Goal: Task Accomplishment & Management: Manage account settings

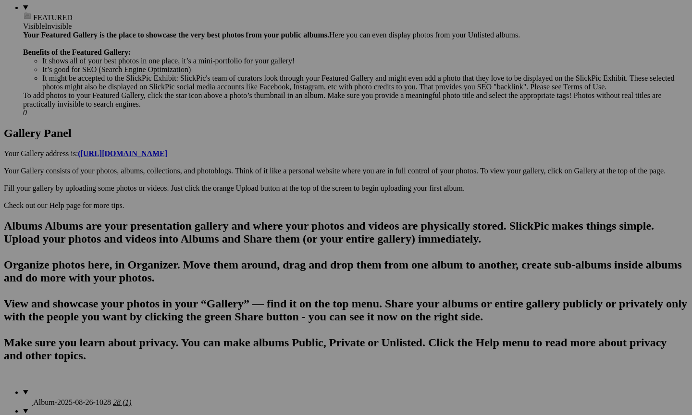
scroll to position [405, 0]
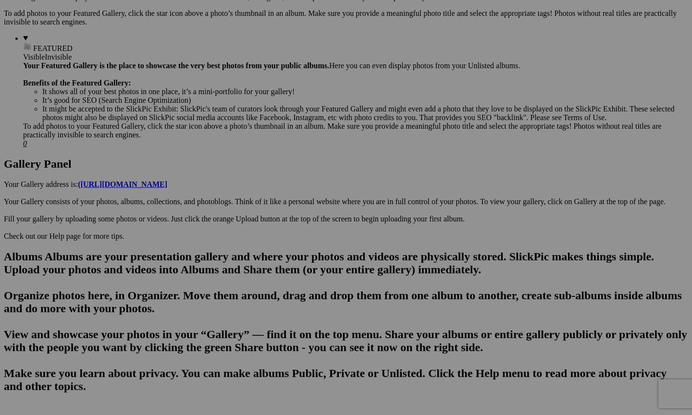
scroll to position [368, 0]
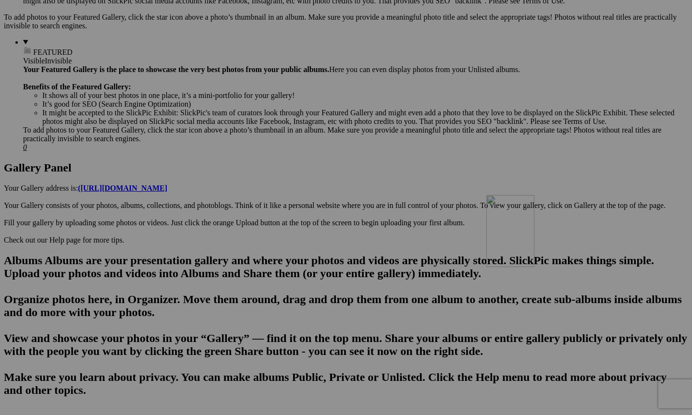
drag, startPoint x: 473, startPoint y: 337, endPoint x: 627, endPoint y: 277, distance: 165.2
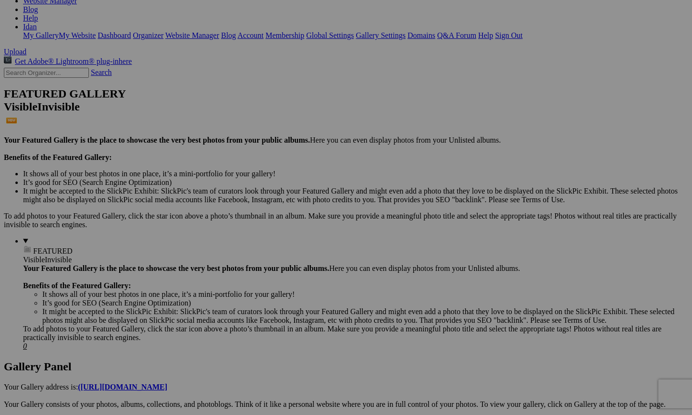
scroll to position [204, 0]
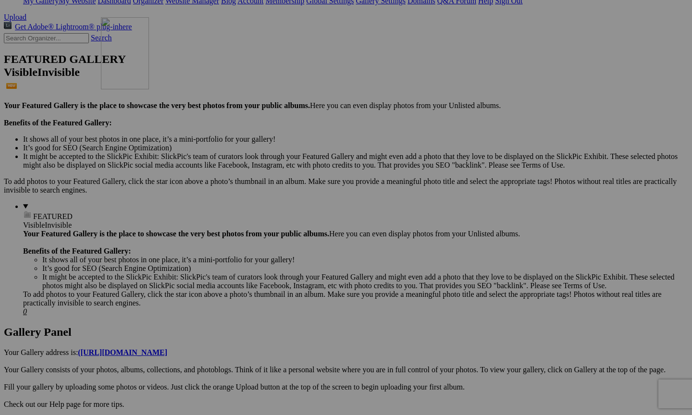
drag, startPoint x: 389, startPoint y: 379, endPoint x: 238, endPoint y: 99, distance: 317.9
drag, startPoint x: 473, startPoint y: 379, endPoint x: 359, endPoint y: 87, distance: 313.8
drag, startPoint x: 558, startPoint y: 377, endPoint x: 166, endPoint y: 60, distance: 503.9
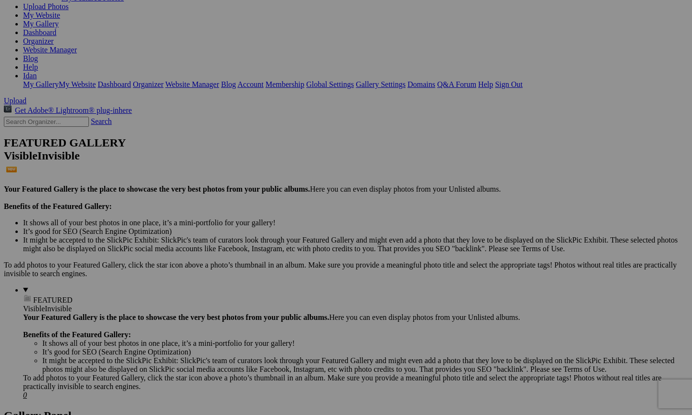
scroll to position [39, 0]
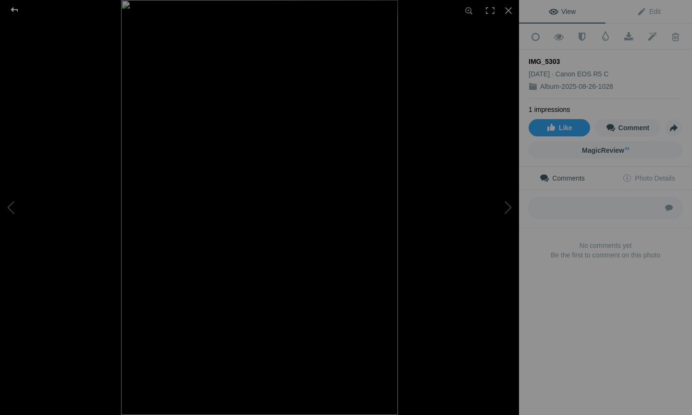
click at [11, 13] on div at bounding box center [14, 9] width 35 height 19
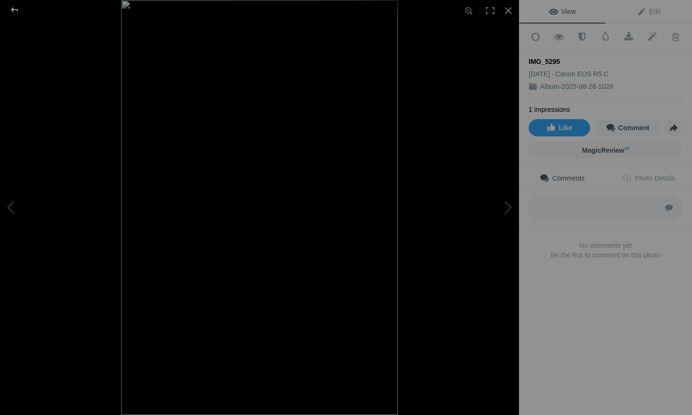
click at [16, 11] on div at bounding box center [14, 9] width 35 height 19
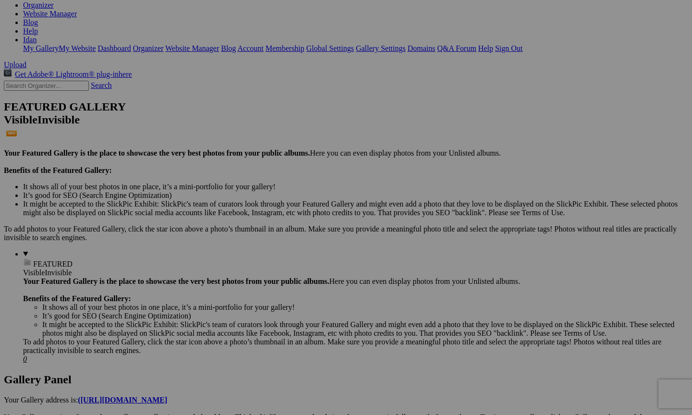
scroll to position [164, 0]
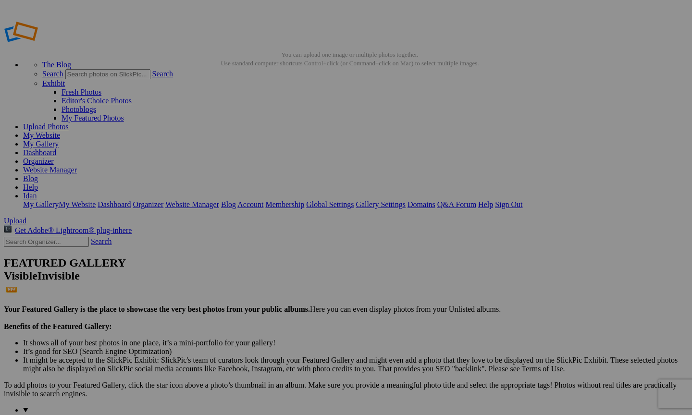
scroll to position [0, 0]
click at [282, 276] on span "Yes" at bounding box center [276, 280] width 11 height 8
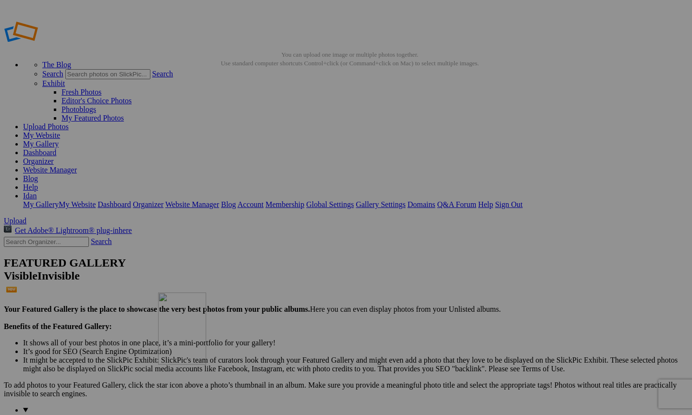
drag, startPoint x: 389, startPoint y: 312, endPoint x: 289, endPoint y: 105, distance: 229.9
drag, startPoint x: 388, startPoint y: 302, endPoint x: 444, endPoint y: 132, distance: 179.4
drag, startPoint x: 390, startPoint y: 376, endPoint x: 164, endPoint y: 178, distance: 300.2
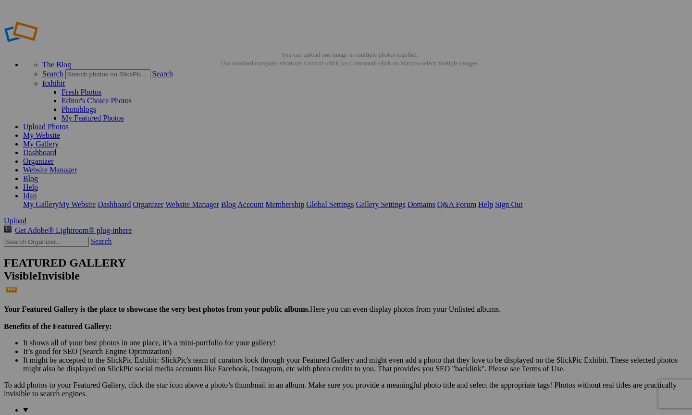
drag, startPoint x: 219, startPoint y: 376, endPoint x: 229, endPoint y: 190, distance: 186.8
drag, startPoint x: 301, startPoint y: 373, endPoint x: 212, endPoint y: 167, distance: 223.6
drag, startPoint x: 216, startPoint y: 373, endPoint x: 150, endPoint y: 204, distance: 181.1
drag, startPoint x: 301, startPoint y: 375, endPoint x: 224, endPoint y: 190, distance: 199.8
drag, startPoint x: 389, startPoint y: 377, endPoint x: 221, endPoint y: 194, distance: 248.4
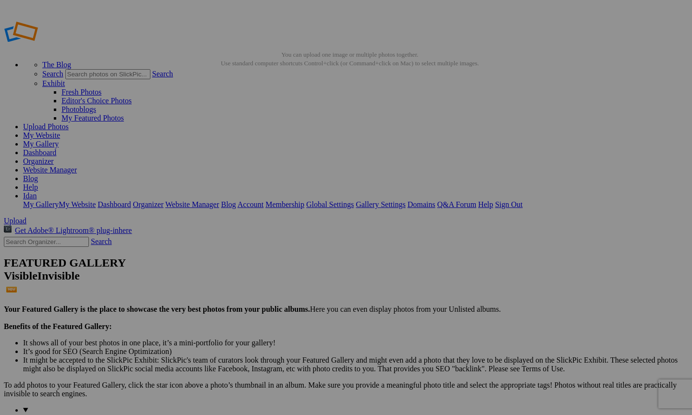
scroll to position [36, 0]
drag, startPoint x: 301, startPoint y: 178, endPoint x: 374, endPoint y: 254, distance: 105.4
drag, startPoint x: 388, startPoint y: 179, endPoint x: 252, endPoint y: 153, distance: 137.7
drag, startPoint x: 473, startPoint y: 179, endPoint x: 243, endPoint y: 234, distance: 236.8
drag, startPoint x: 471, startPoint y: 304, endPoint x: 428, endPoint y: 119, distance: 190.4
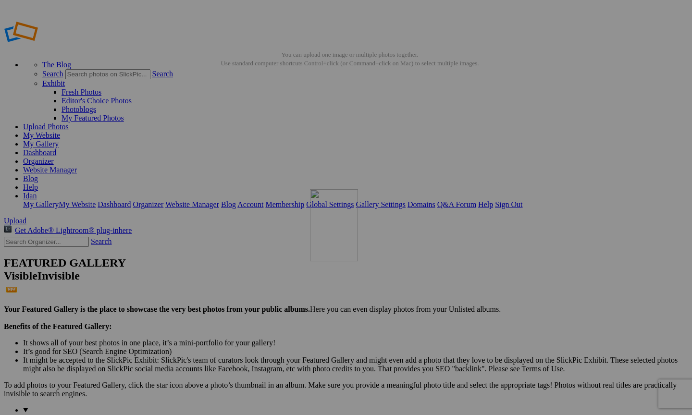
drag, startPoint x: 389, startPoint y: 180, endPoint x: 449, endPoint y: 237, distance: 82.0
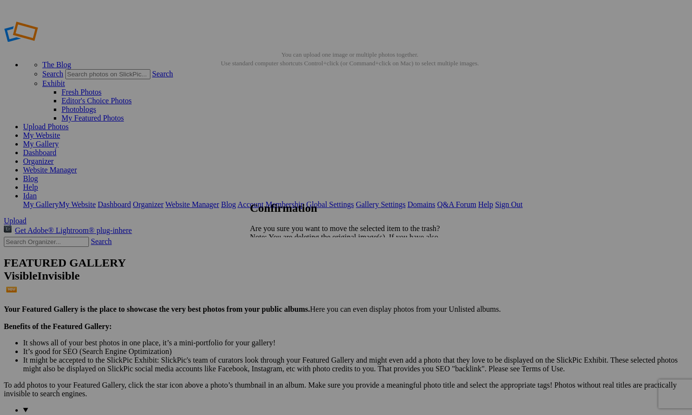
click at [282, 274] on span "Yes" at bounding box center [276, 271] width 11 height 8
click at [56, 149] on link "Dashboard" at bounding box center [39, 153] width 33 height 8
click at [77, 166] on link "Website Manager" at bounding box center [50, 170] width 54 height 8
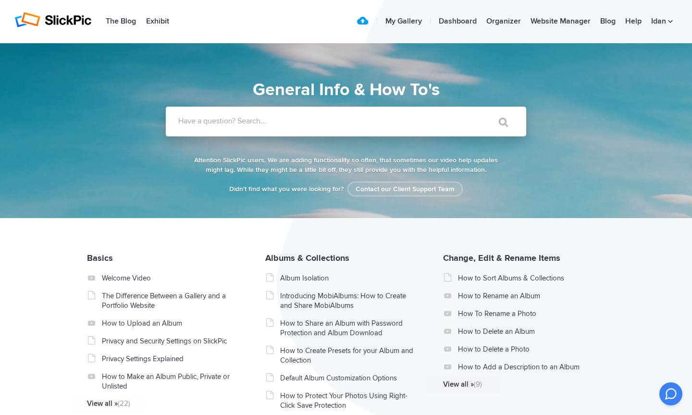
click at [357, 124] on label "Have a question? Search..." at bounding box center [358, 121] width 361 height 10
click at [357, 124] on input "Have a question? Search..." at bounding box center [326, 122] width 321 height 30
click at [670, 390] on icon at bounding box center [671, 395] width 12 height 12
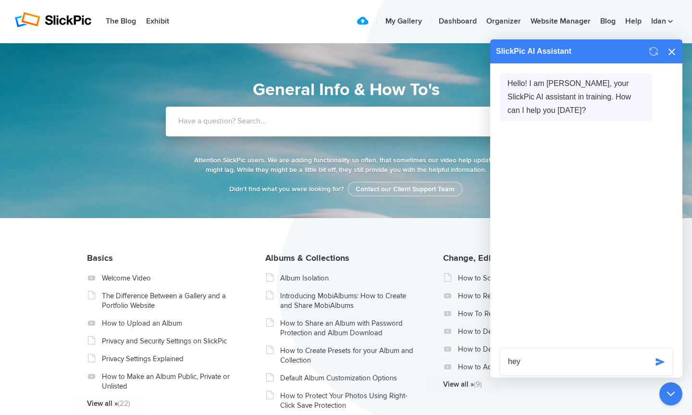
type textarea "hey"
type textarea "I have problem with my gallery"
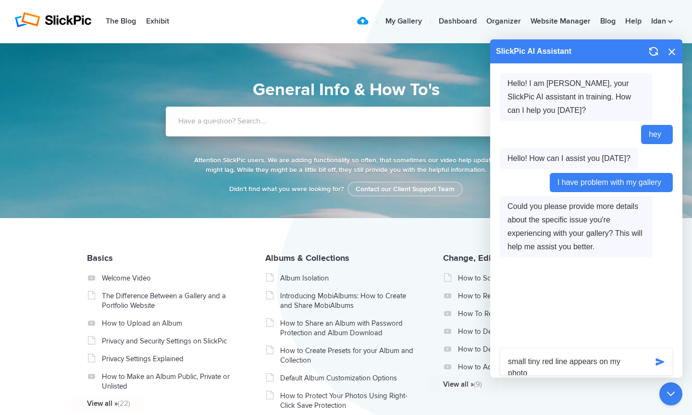
scroll to position [12, 0]
type textarea "small tiny red line appears on my photos"
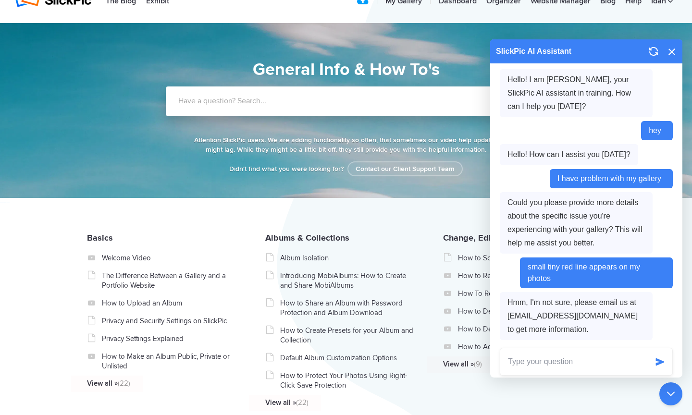
scroll to position [30, 0]
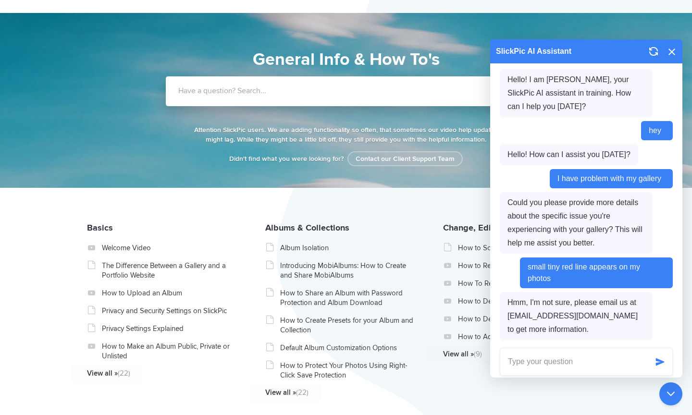
drag, startPoint x: 508, startPoint y: 316, endPoint x: 586, endPoint y: 313, distance: 78.0
click at [586, 313] on span "Hmm, I'm not sure, please email us at theteam@slickpic.com to get more informat…" at bounding box center [576, 316] width 153 height 48
click at [504, 23] on section "General Info & How To's General Info & How To's Didn't find what you were looki…" at bounding box center [346, 100] width 692 height 175
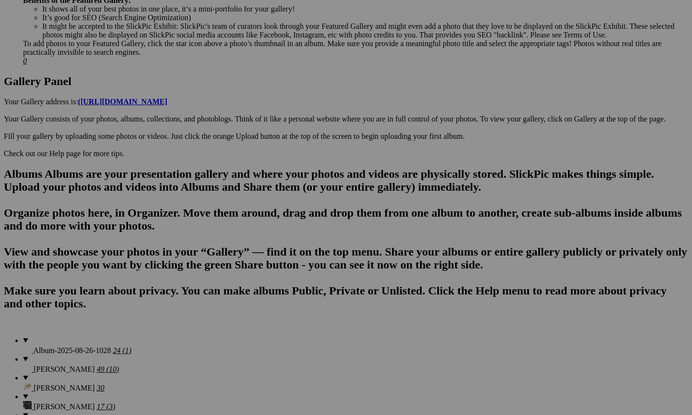
scroll to position [478, 0]
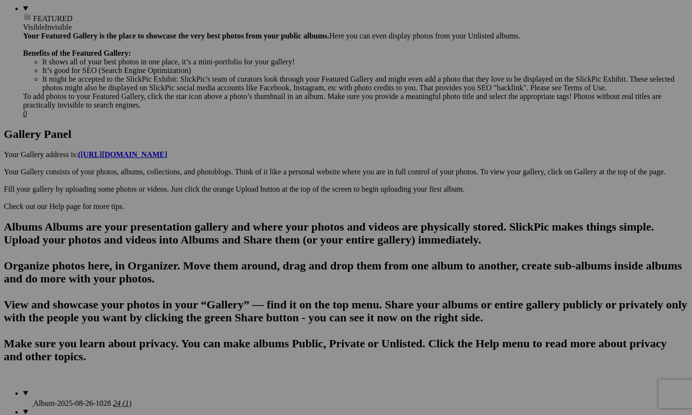
scroll to position [399, 0]
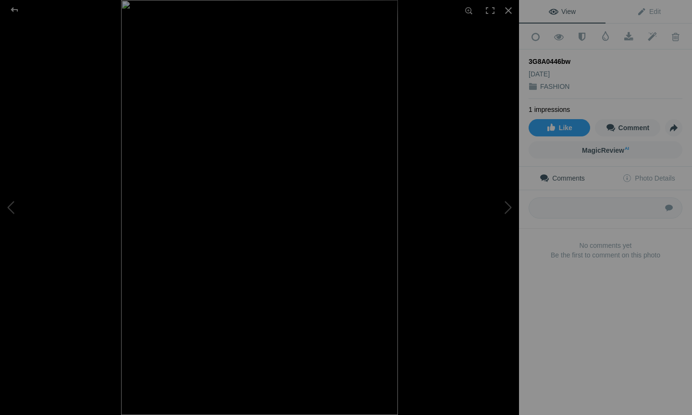
click at [474, 110] on div at bounding box center [380, 207] width 519 height 415
click at [512, 11] on div at bounding box center [508, 10] width 21 height 21
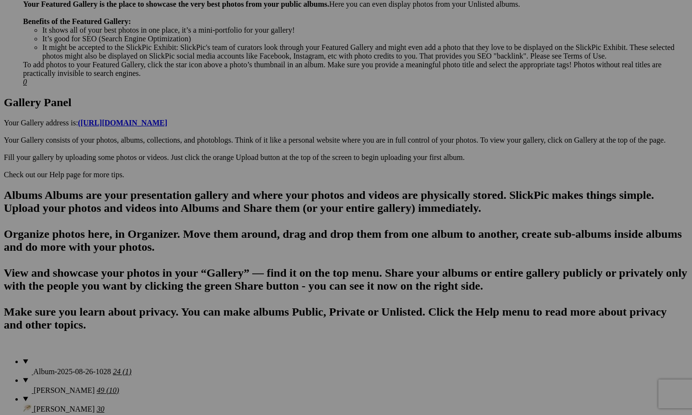
scroll to position [417, 0]
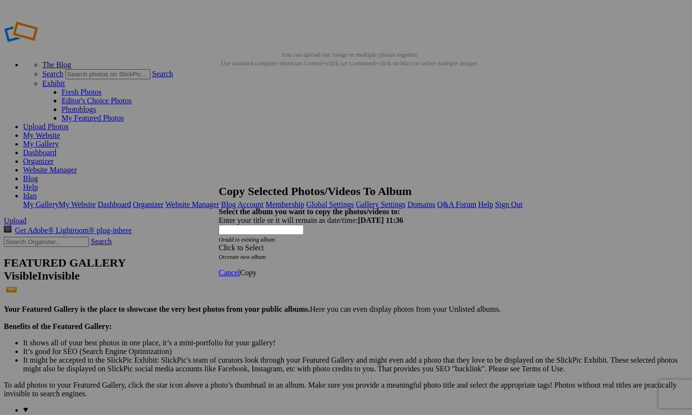
click at [298, 244] on div "Click to Select" at bounding box center [346, 248] width 255 height 9
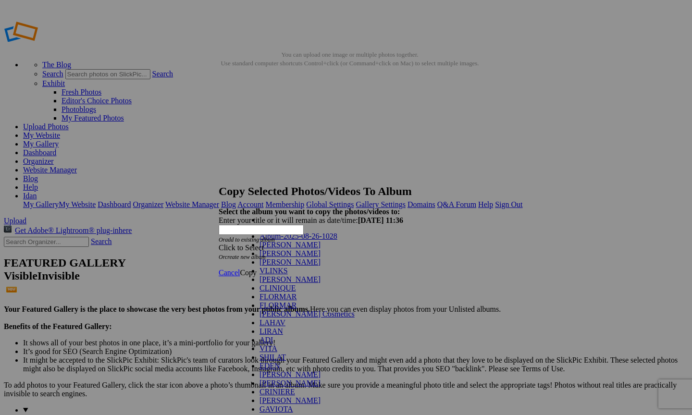
scroll to position [71, 0]
click at [297, 293] on link "FLORMAR" at bounding box center [278, 297] width 37 height 8
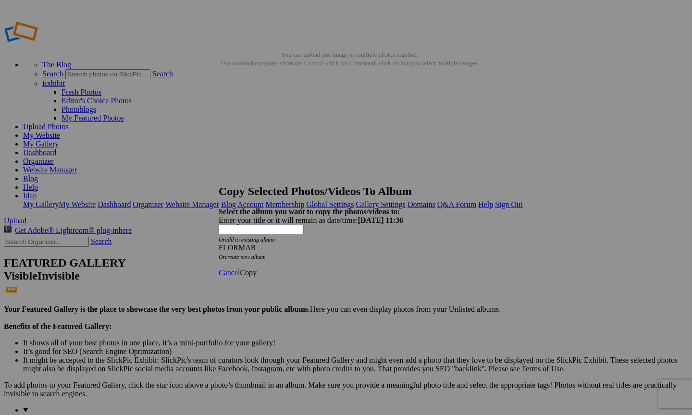
click at [257, 269] on span "Copy" at bounding box center [248, 273] width 17 height 8
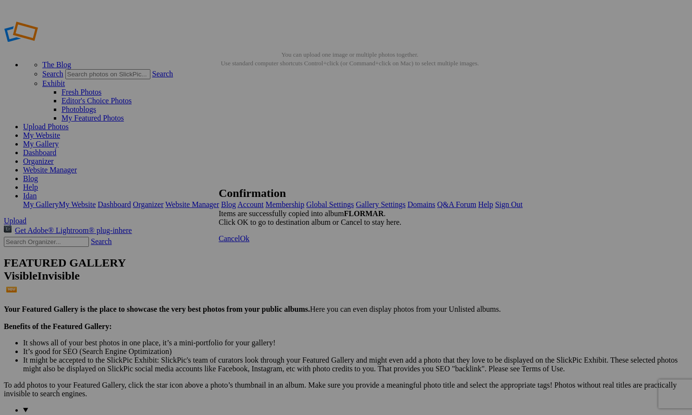
click at [250, 243] on span "Ok" at bounding box center [245, 239] width 10 height 8
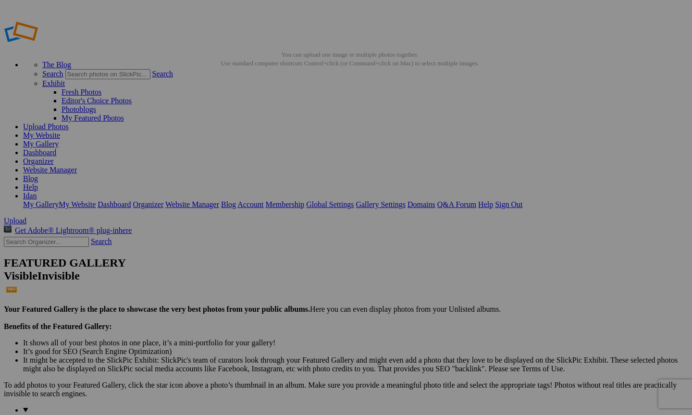
click at [77, 166] on link "Website Manager" at bounding box center [50, 170] width 54 height 8
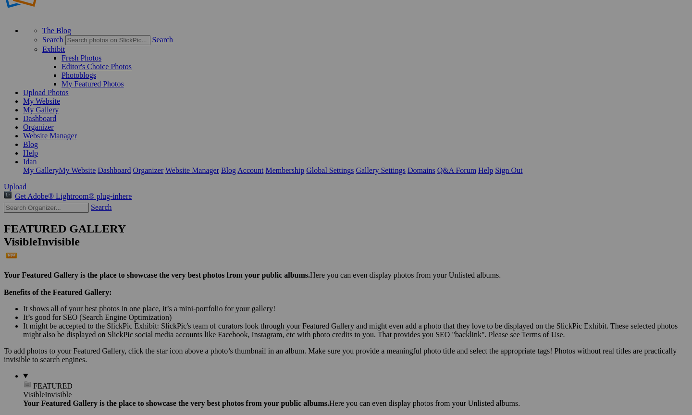
scroll to position [46, 0]
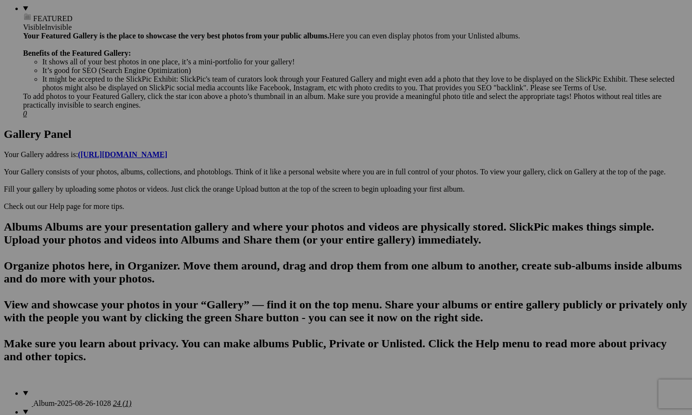
scroll to position [405, 0]
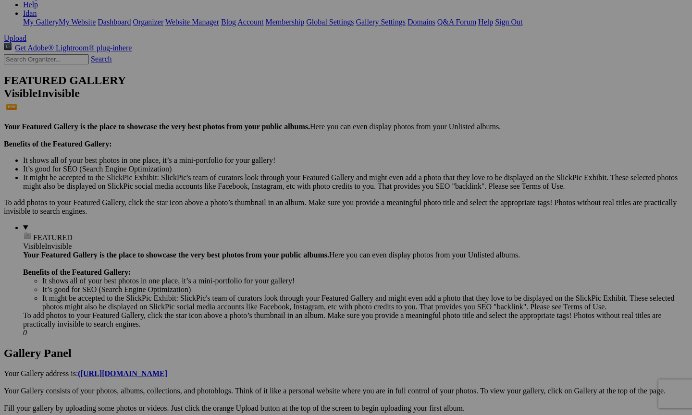
scroll to position [256, 0]
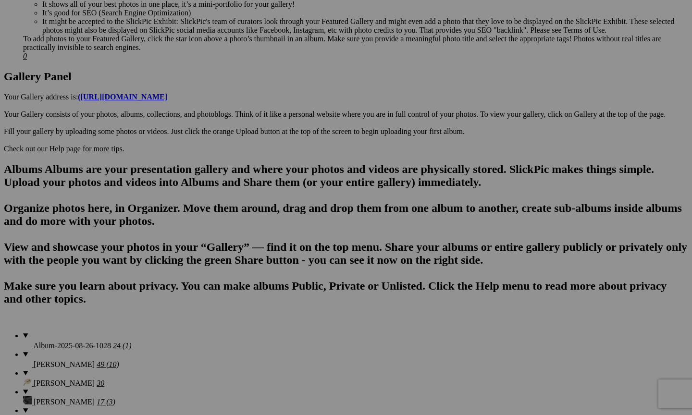
scroll to position [454, 0]
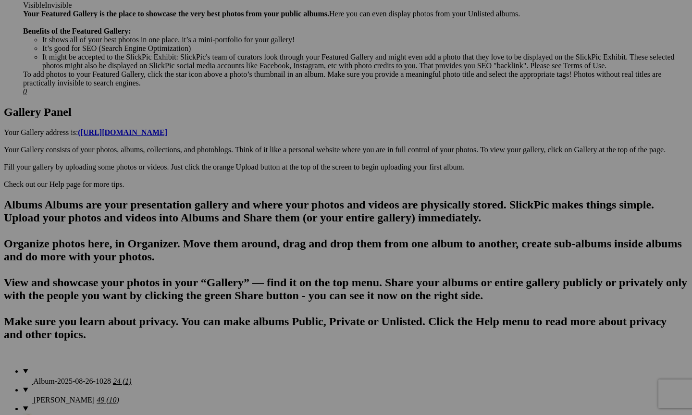
scroll to position [420, 0]
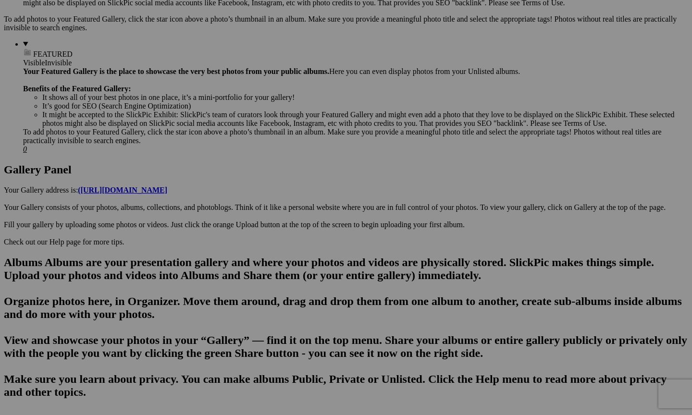
scroll to position [366, 0]
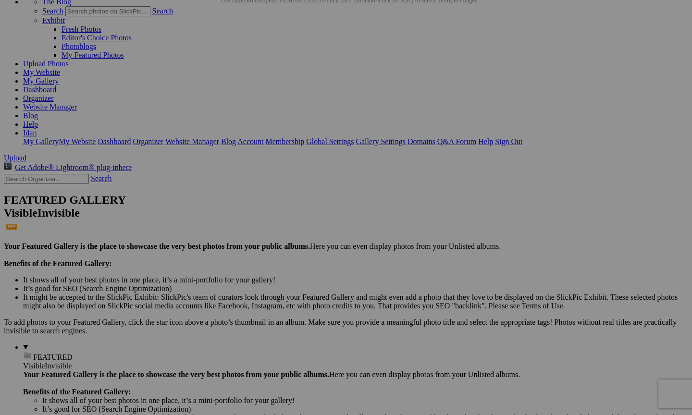
scroll to position [64, 0]
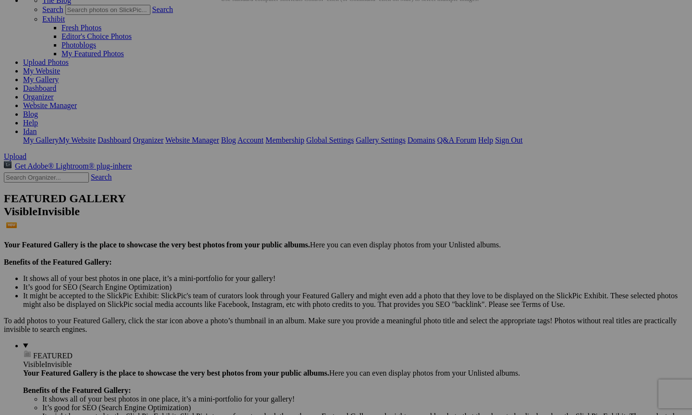
click at [271, 276] on span "Cancel" at bounding box center [260, 280] width 21 height 8
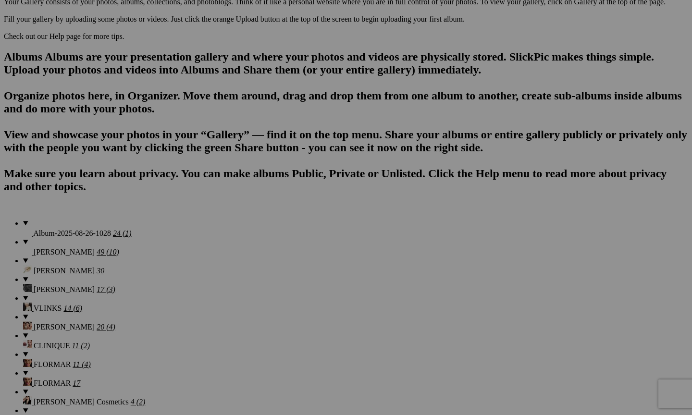
scroll to position [572, 0]
click at [250, 238] on span "Ok" at bounding box center [245, 234] width 10 height 8
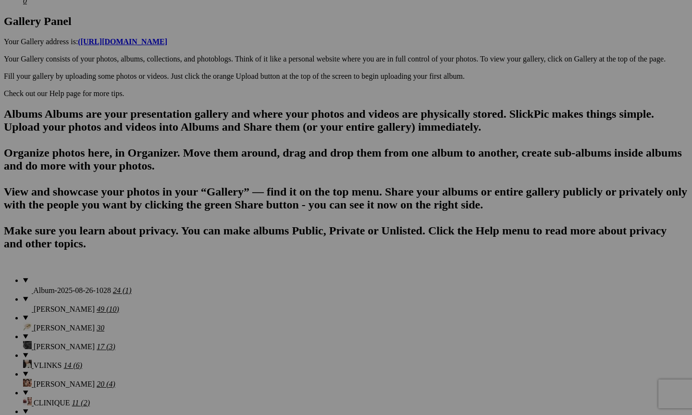
scroll to position [507, 0]
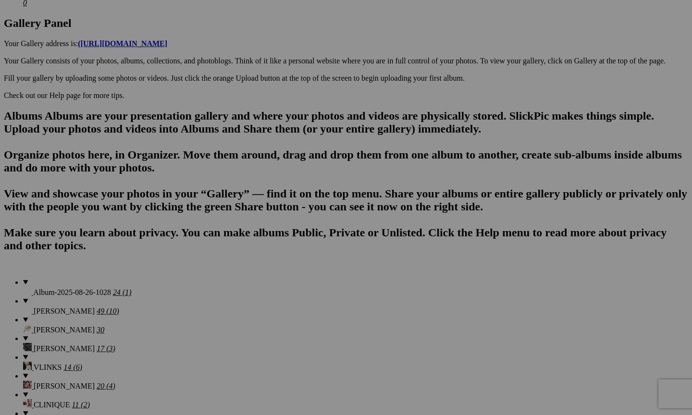
scroll to position [480, 0]
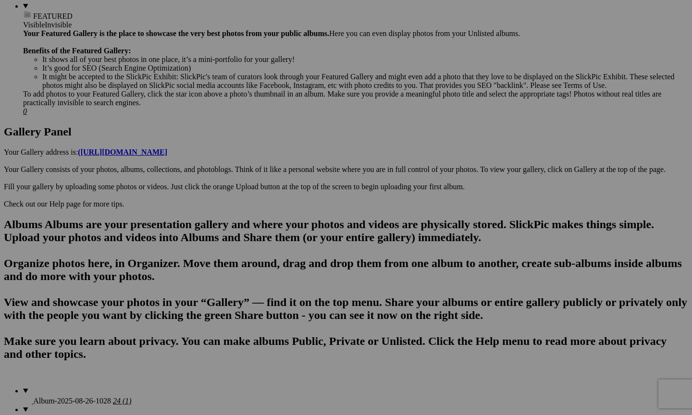
scroll to position [393, 0]
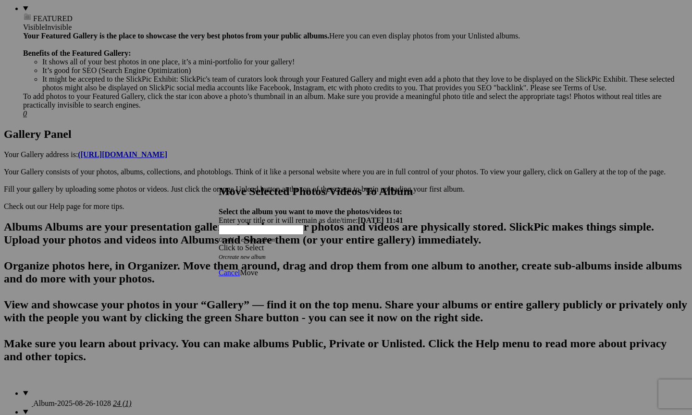
click at [361, 244] on div "Click to Select" at bounding box center [346, 248] width 255 height 9
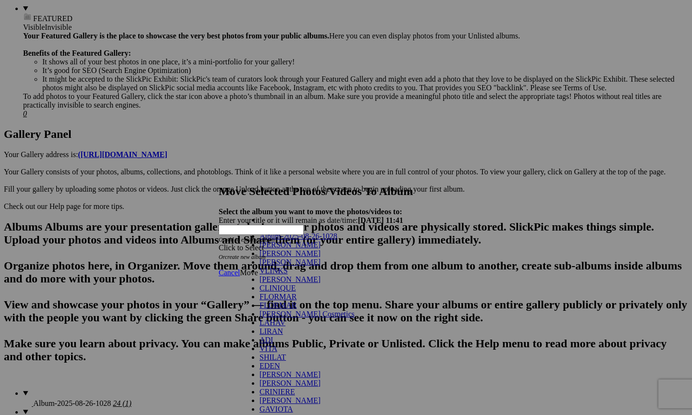
scroll to position [442, 0]
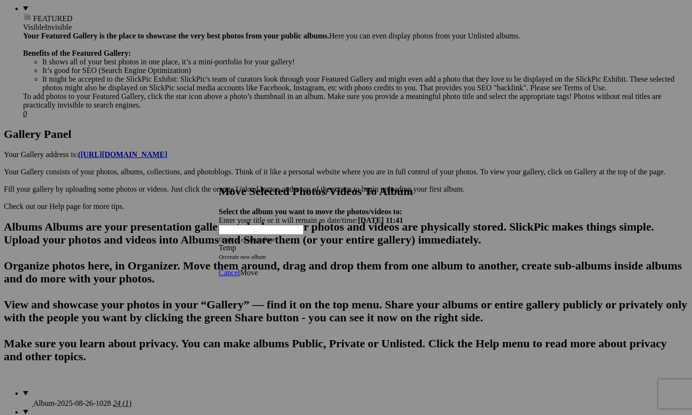
click at [258, 269] on span "Move" at bounding box center [249, 273] width 18 height 8
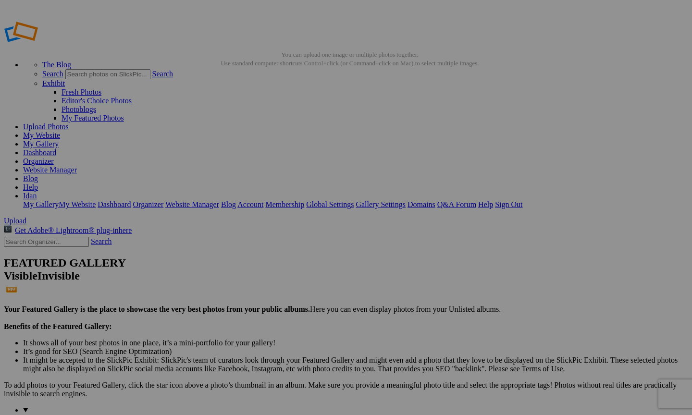
drag, startPoint x: 300, startPoint y: 201, endPoint x: 384, endPoint y: 388, distance: 204.0
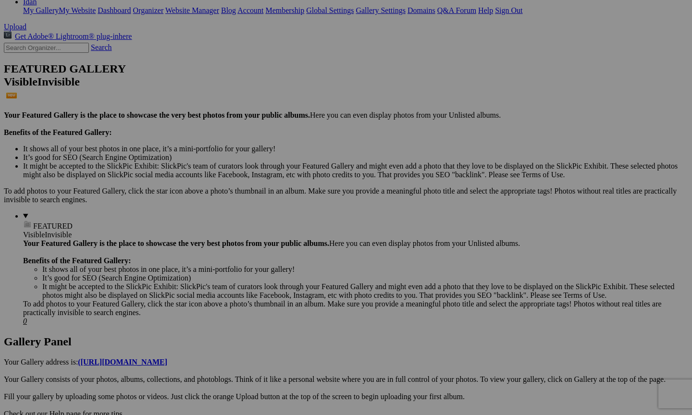
scroll to position [276, 0]
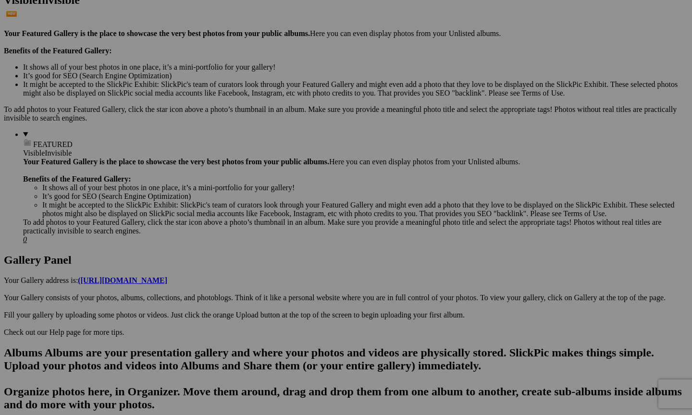
drag, startPoint x: 386, startPoint y: 184, endPoint x: 624, endPoint y: 357, distance: 294.3
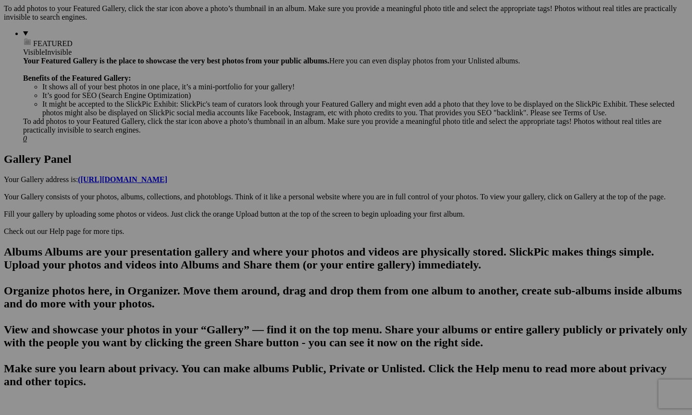
scroll to position [400, 0]
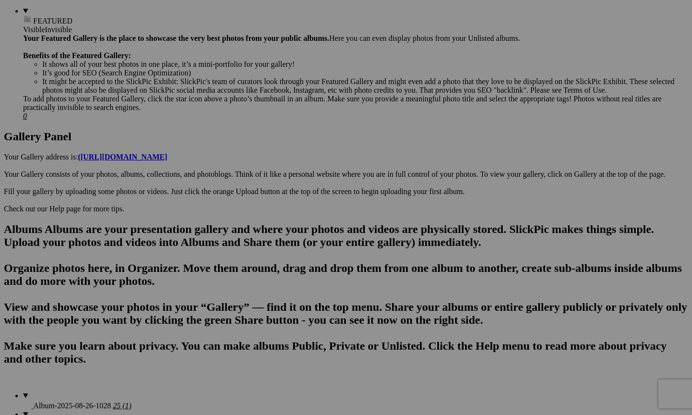
drag, startPoint x: 646, startPoint y: 307, endPoint x: 339, endPoint y: 365, distance: 311.9
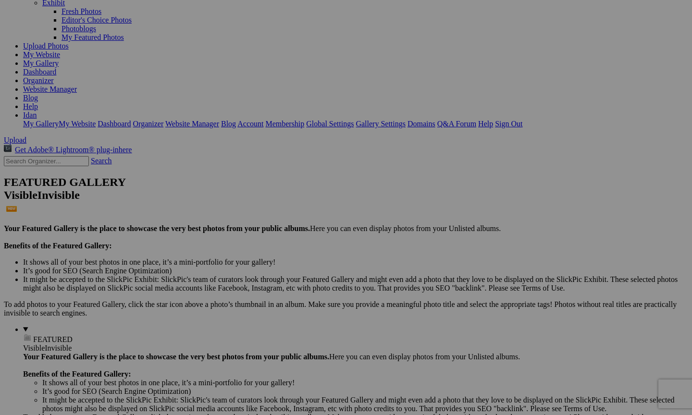
scroll to position [91, 0]
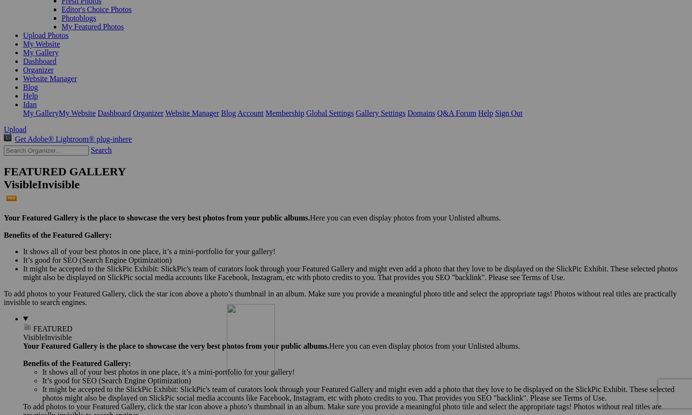
drag, startPoint x: 299, startPoint y: 124, endPoint x: 365, endPoint y: 388, distance: 272.2
drag, startPoint x: 301, startPoint y: 123, endPoint x: 390, endPoint y: 396, distance: 287.2
drag, startPoint x: 300, startPoint y: 126, endPoint x: 338, endPoint y: 395, distance: 271.9
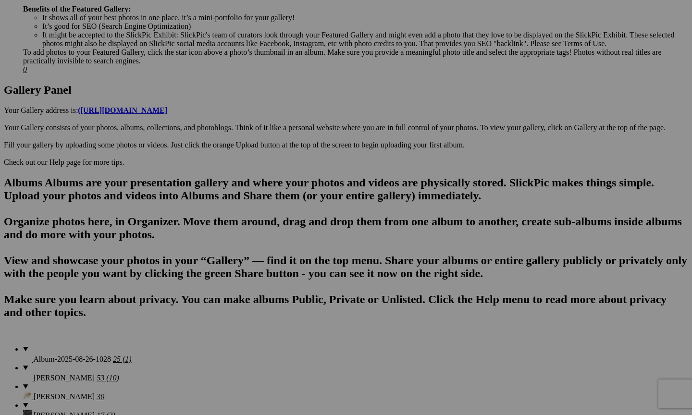
scroll to position [447, 0]
drag, startPoint x: 386, startPoint y: 134, endPoint x: 376, endPoint y: 320, distance: 185.9
drag, startPoint x: 215, startPoint y: 134, endPoint x: 315, endPoint y: 301, distance: 194.9
drag, startPoint x: 302, startPoint y: 138, endPoint x: 372, endPoint y: 291, distance: 168.3
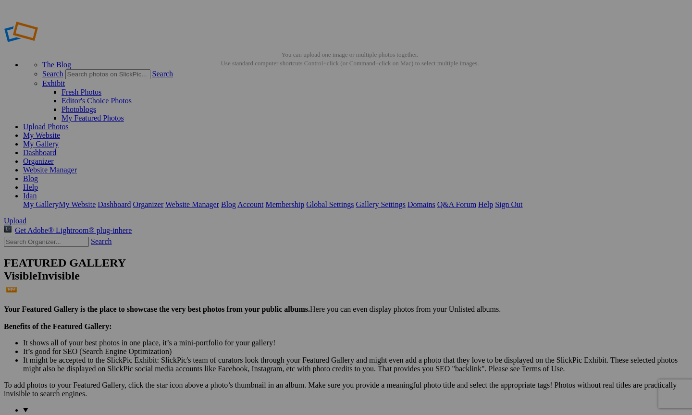
scroll to position [0, 0]
